Goal: Task Accomplishment & Management: Use online tool/utility

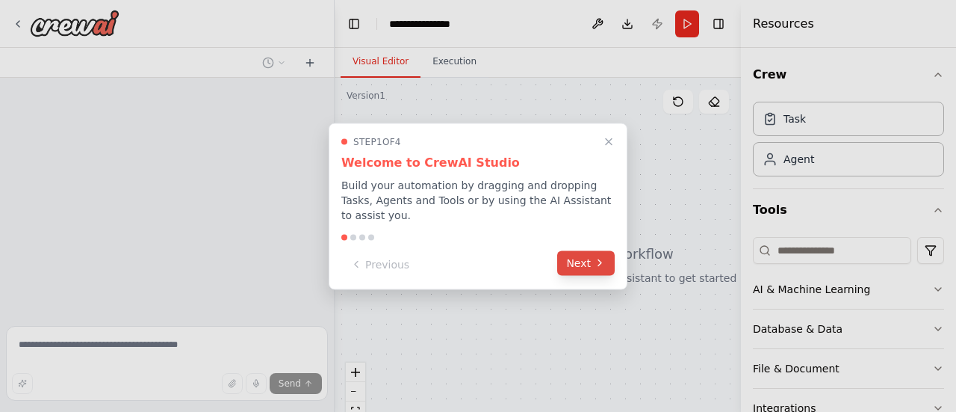
click at [586, 260] on button "Next" at bounding box center [586, 262] width 58 height 25
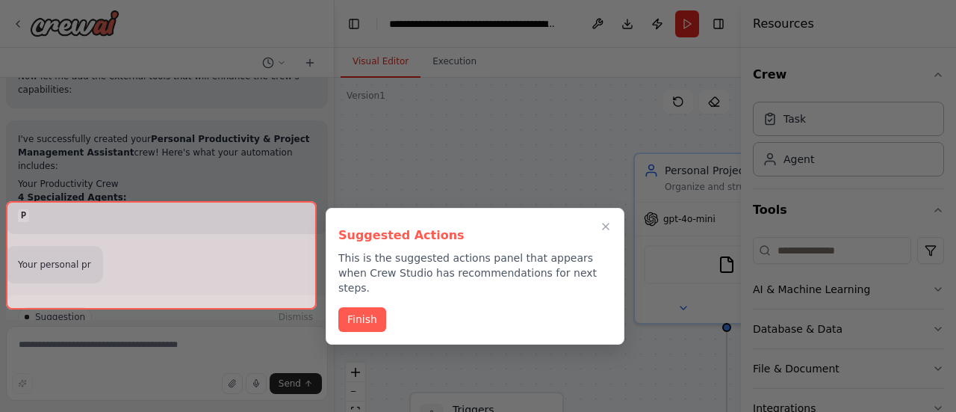
scroll to position [1371, 0]
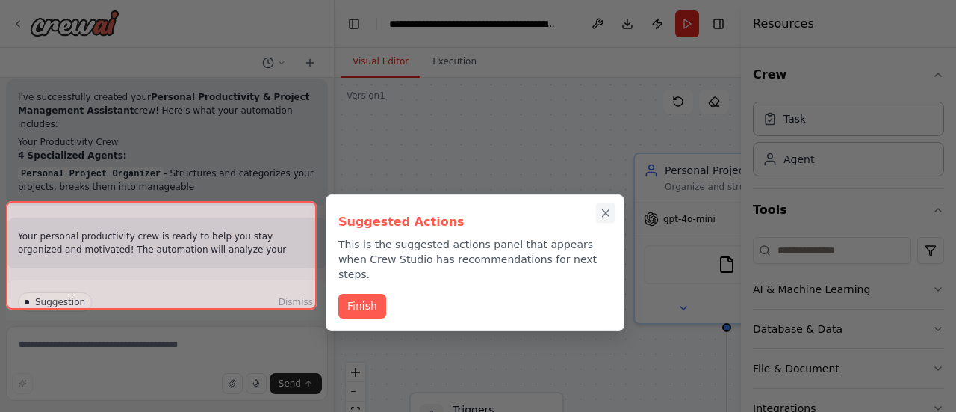
click at [608, 213] on icon "Close walkthrough" at bounding box center [605, 212] width 13 height 13
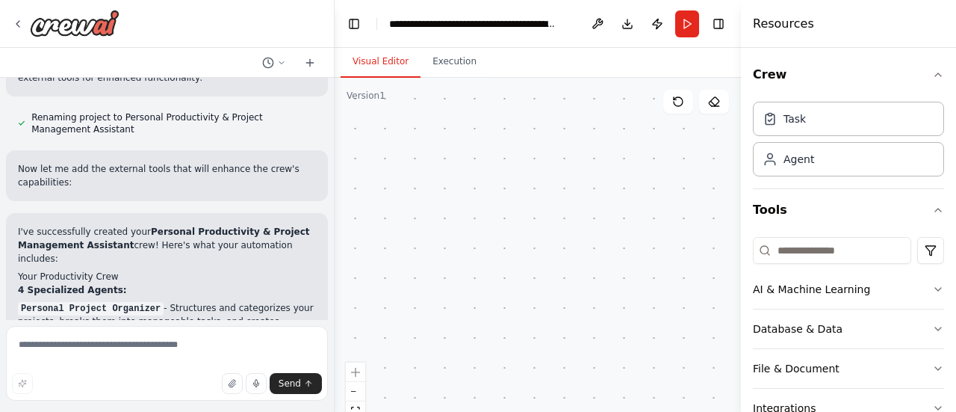
scroll to position [1270, 0]
